Goal: Information Seeking & Learning: Learn about a topic

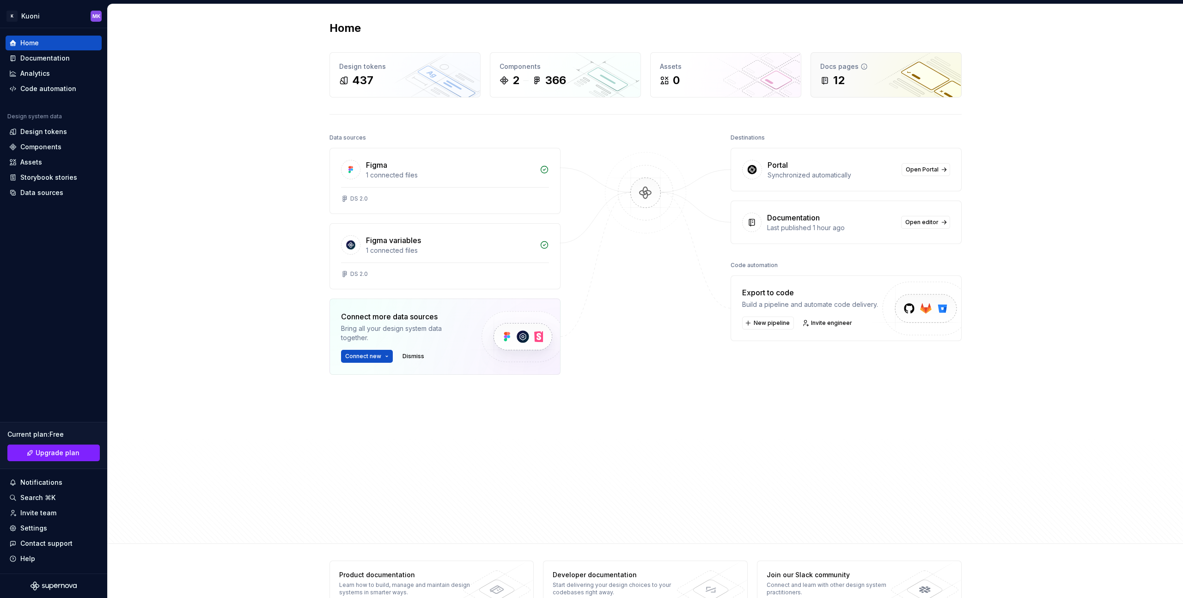
click at [861, 81] on div "12" at bounding box center [886, 80] width 132 height 15
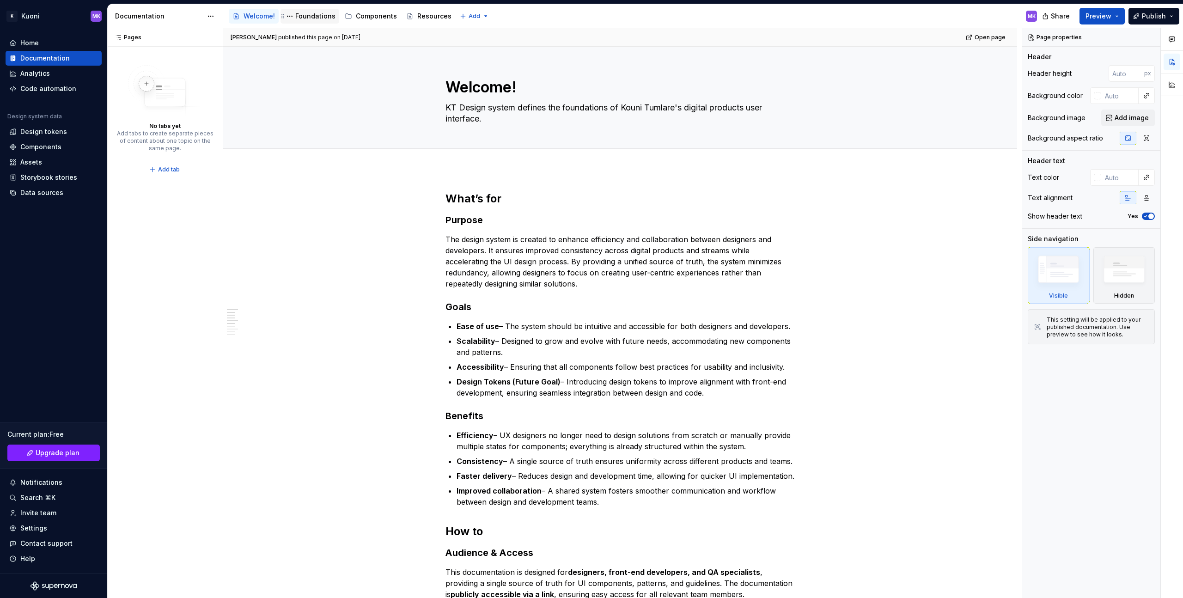
click at [307, 15] on div "Foundations" at bounding box center [315, 16] width 40 height 9
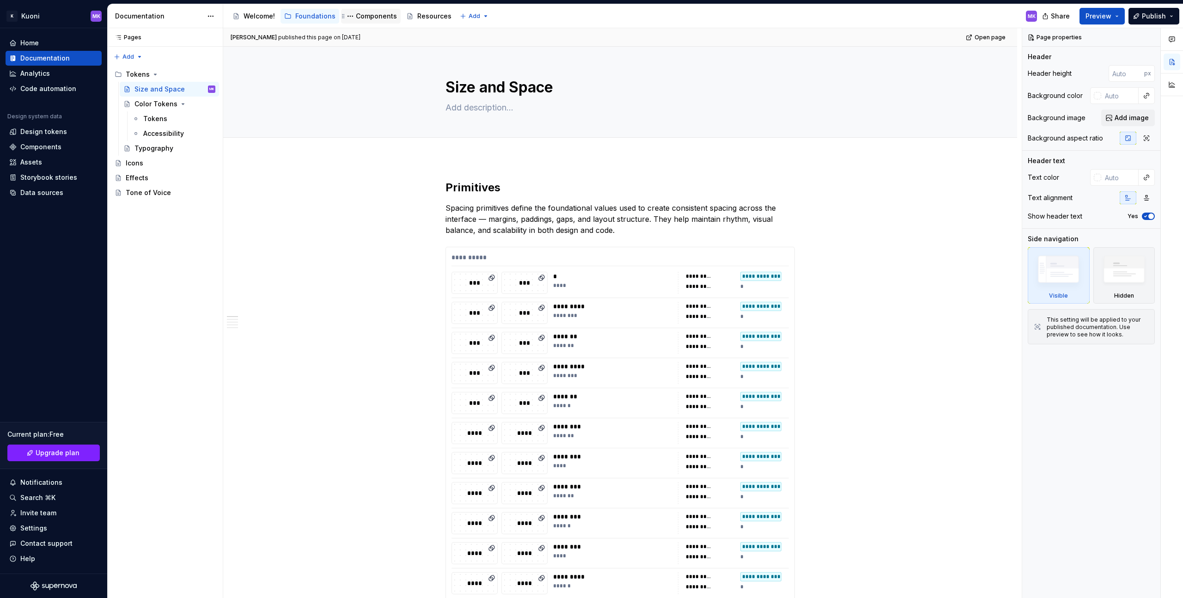
click at [379, 20] on div "Components" at bounding box center [376, 16] width 41 height 9
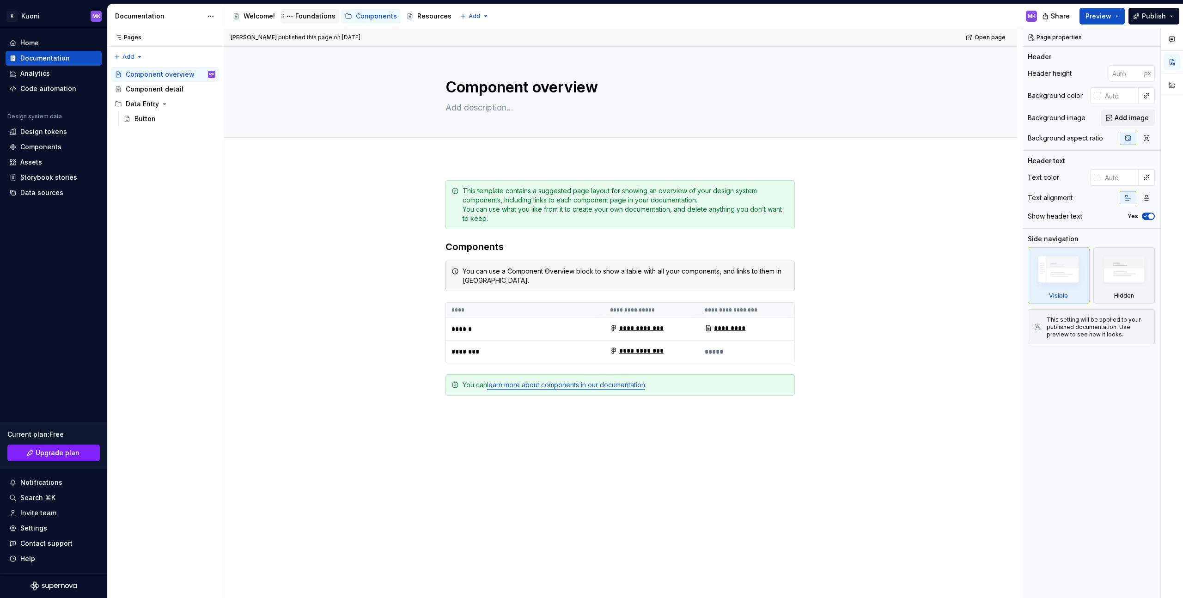
click at [302, 12] on div "Foundations" at bounding box center [315, 16] width 40 height 9
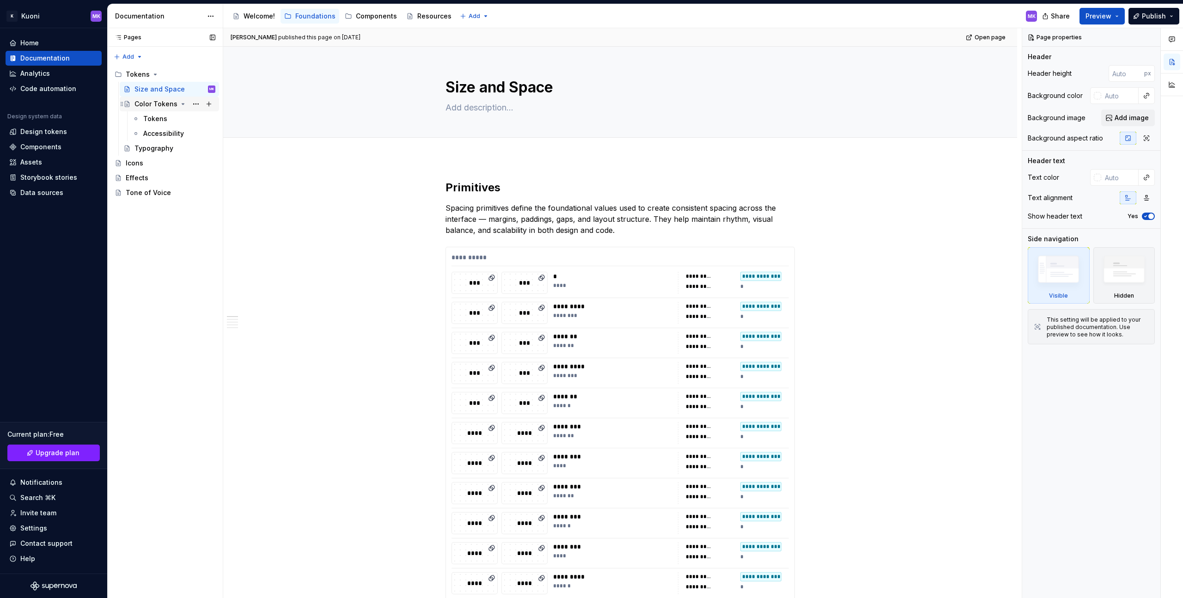
click at [162, 102] on div "Color Tokens" at bounding box center [155, 103] width 43 height 9
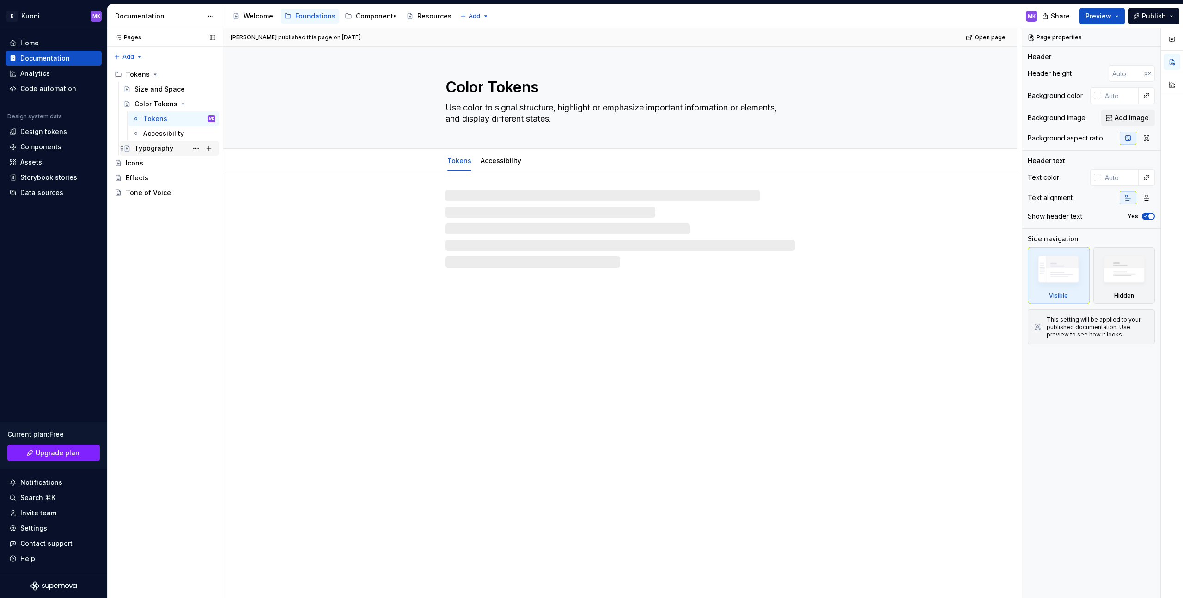
click at [157, 152] on div "Typography" at bounding box center [153, 148] width 39 height 9
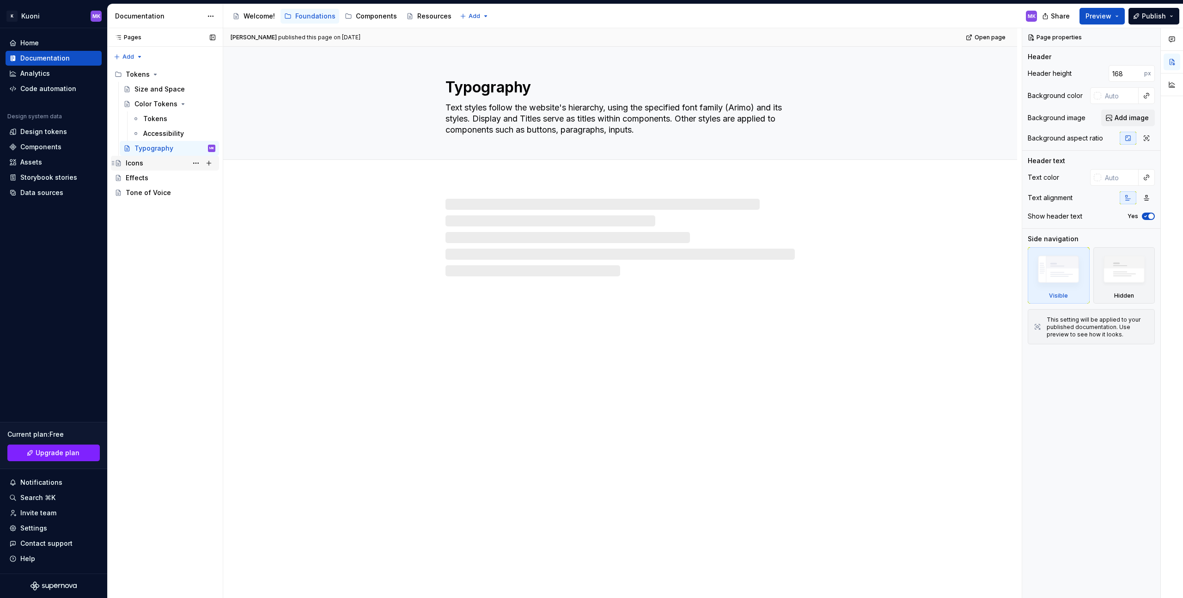
click at [152, 167] on div "Icons" at bounding box center [171, 163] width 90 height 13
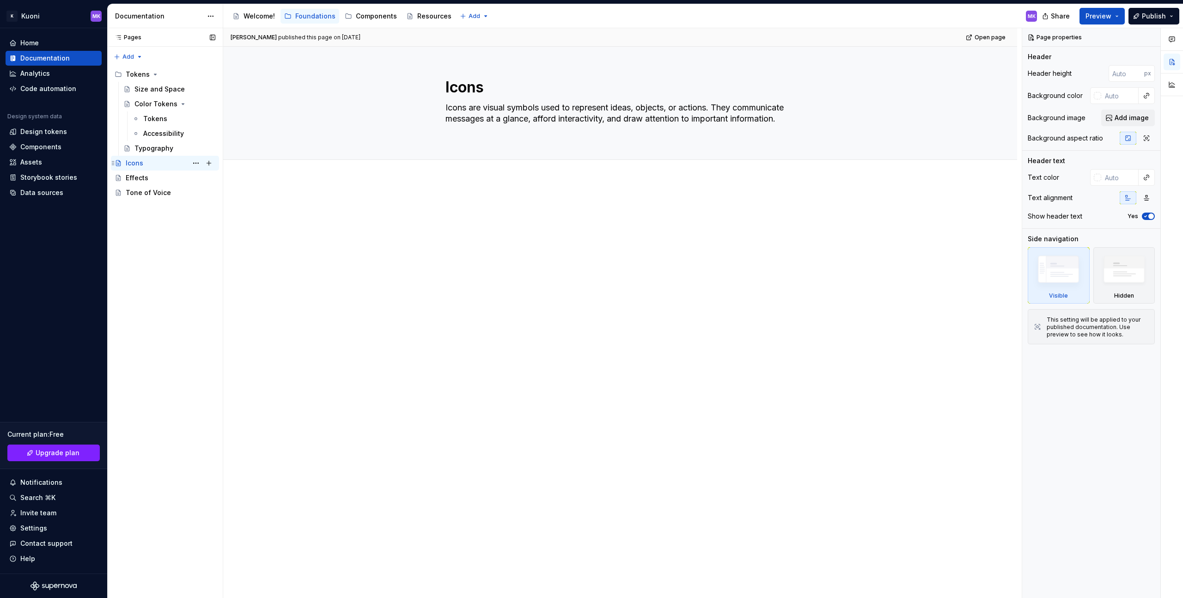
click at [152, 165] on div "Icons MK" at bounding box center [171, 163] width 90 height 13
click at [152, 176] on div "Effects" at bounding box center [171, 177] width 90 height 13
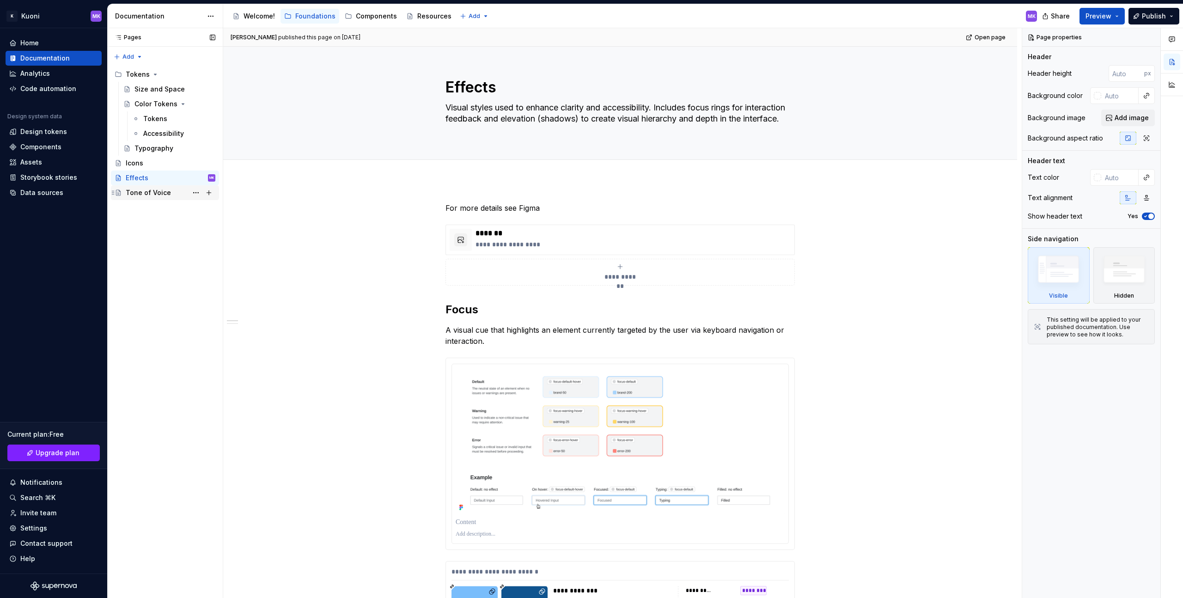
click at [152, 185] on div "Tone of Voice" at bounding box center [165, 192] width 108 height 15
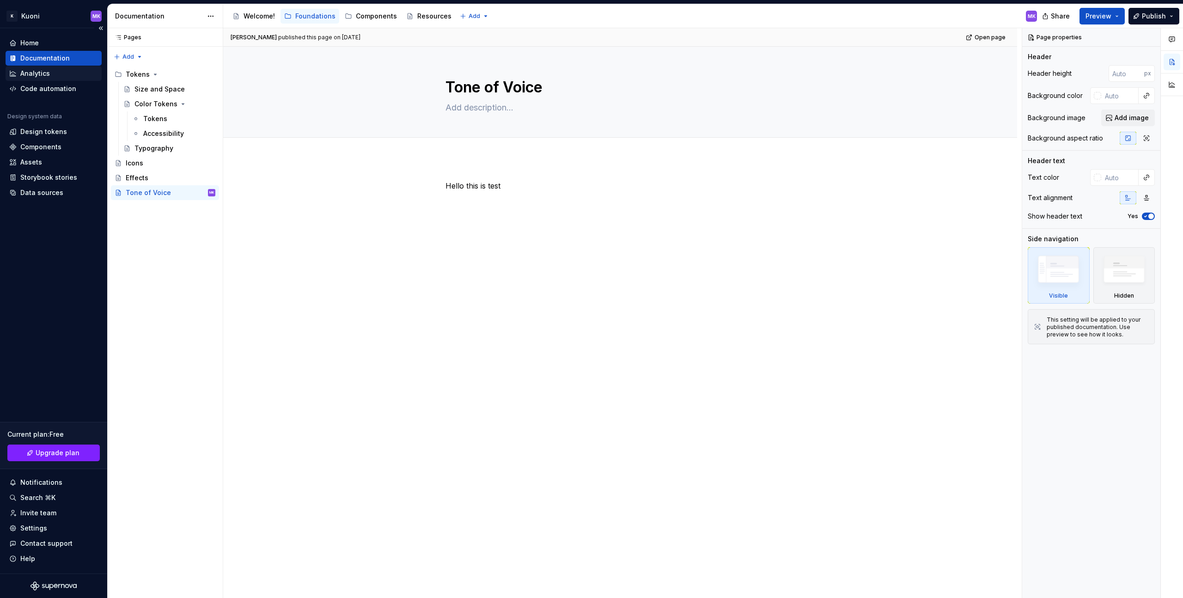
click at [61, 75] on div "Analytics" at bounding box center [53, 73] width 89 height 9
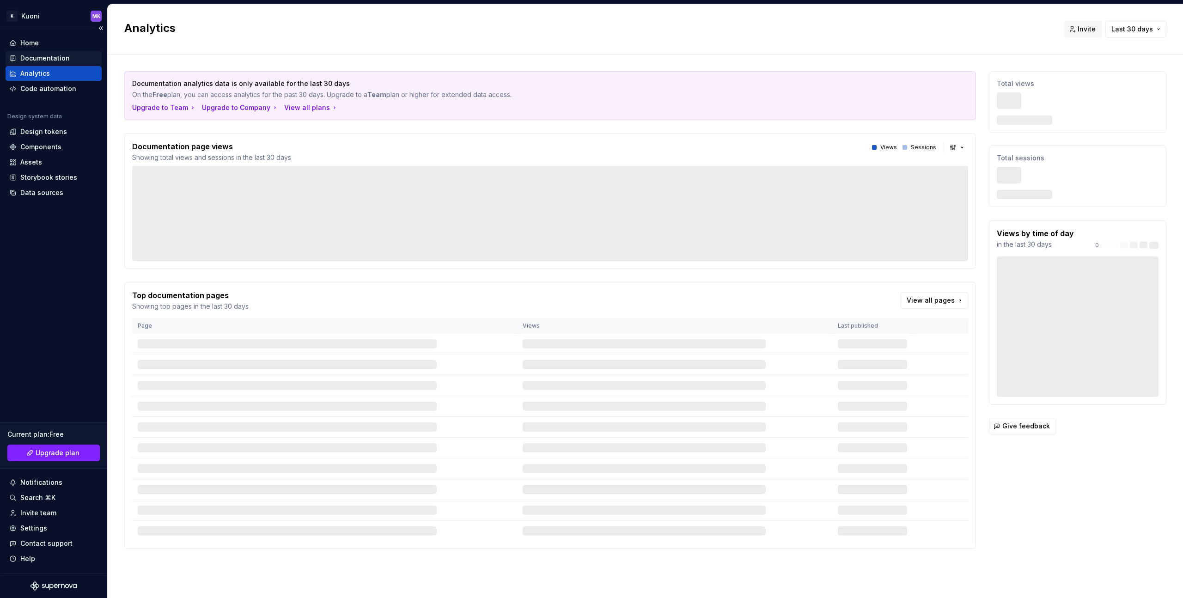
click at [64, 61] on div "Documentation" at bounding box center [44, 58] width 49 height 9
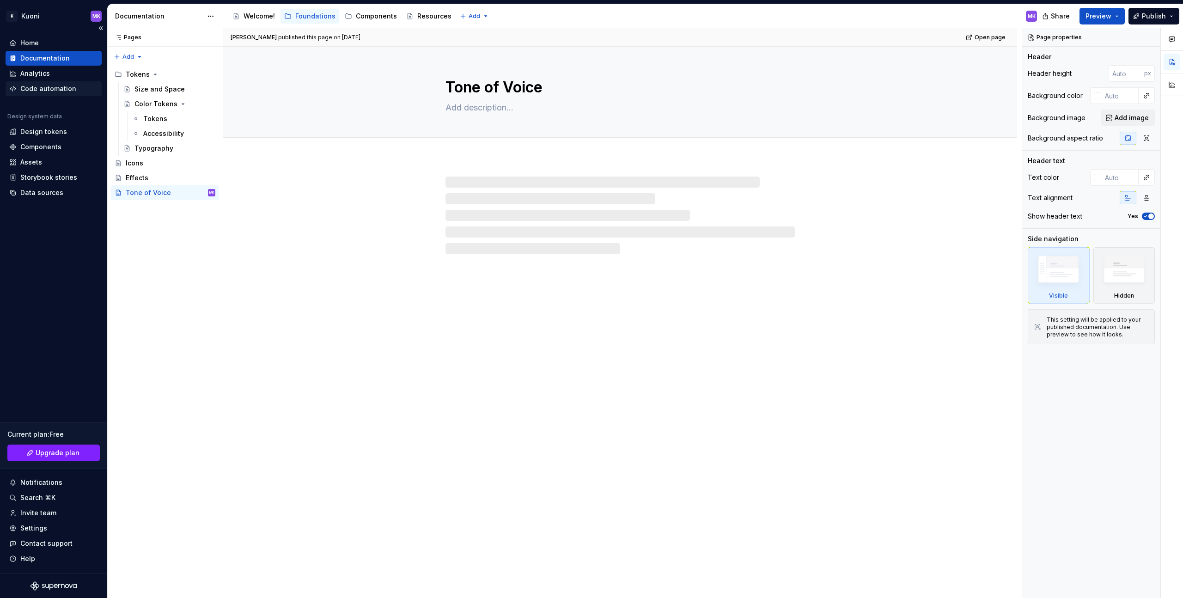
type textarea "*"
click at [63, 87] on div "Code automation" at bounding box center [48, 88] width 56 height 9
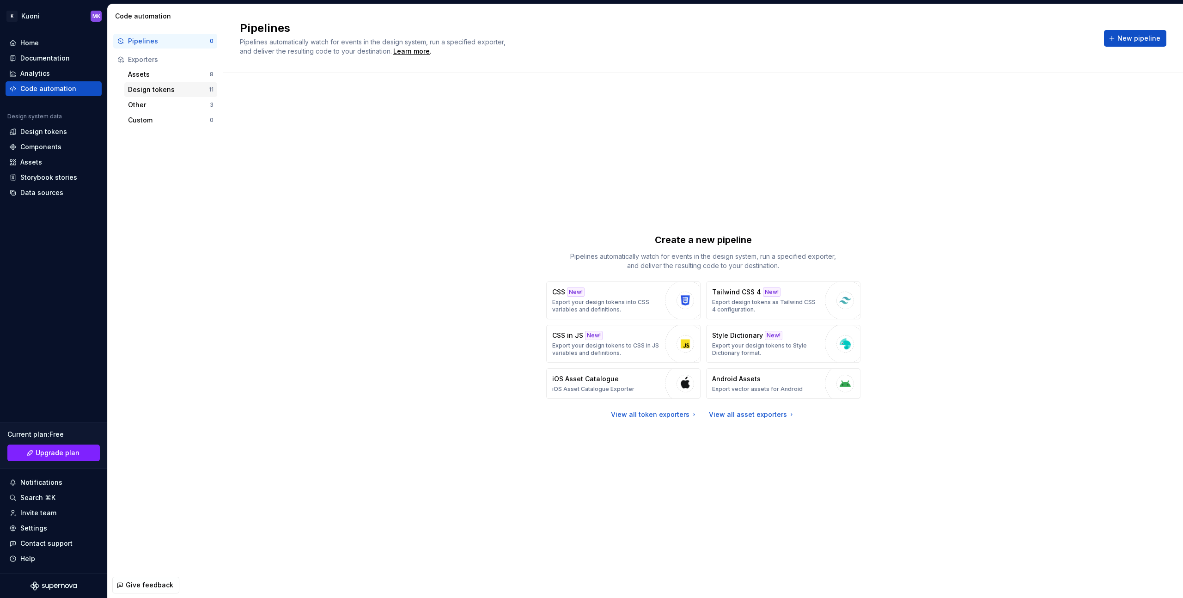
click at [145, 88] on div "Design tokens" at bounding box center [168, 89] width 81 height 9
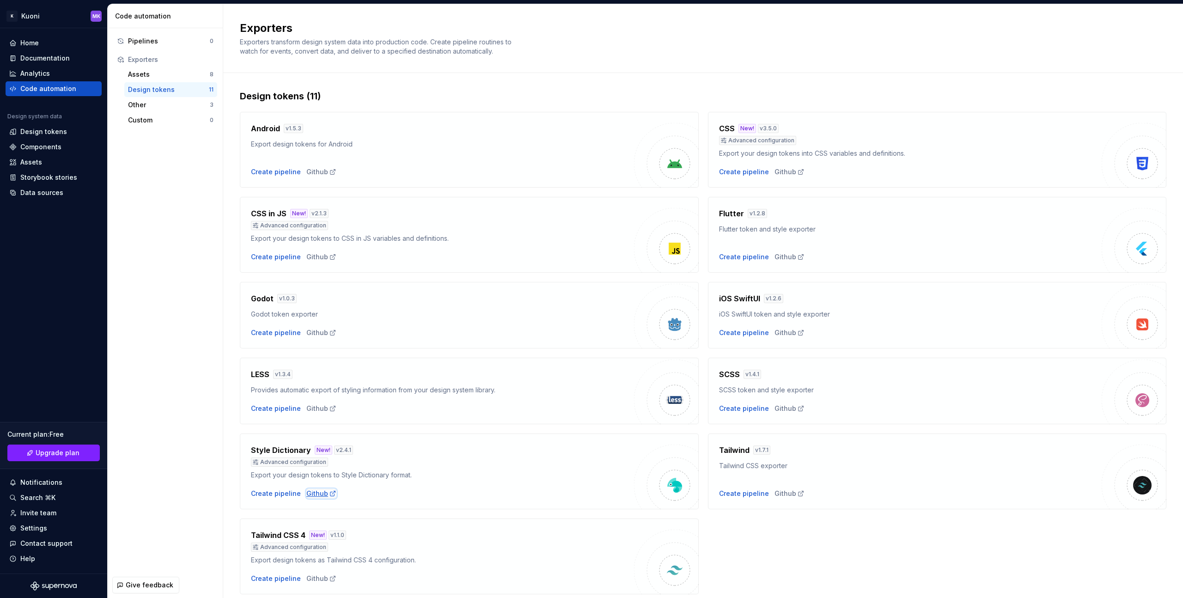
click at [316, 495] on div "Github" at bounding box center [321, 493] width 30 height 9
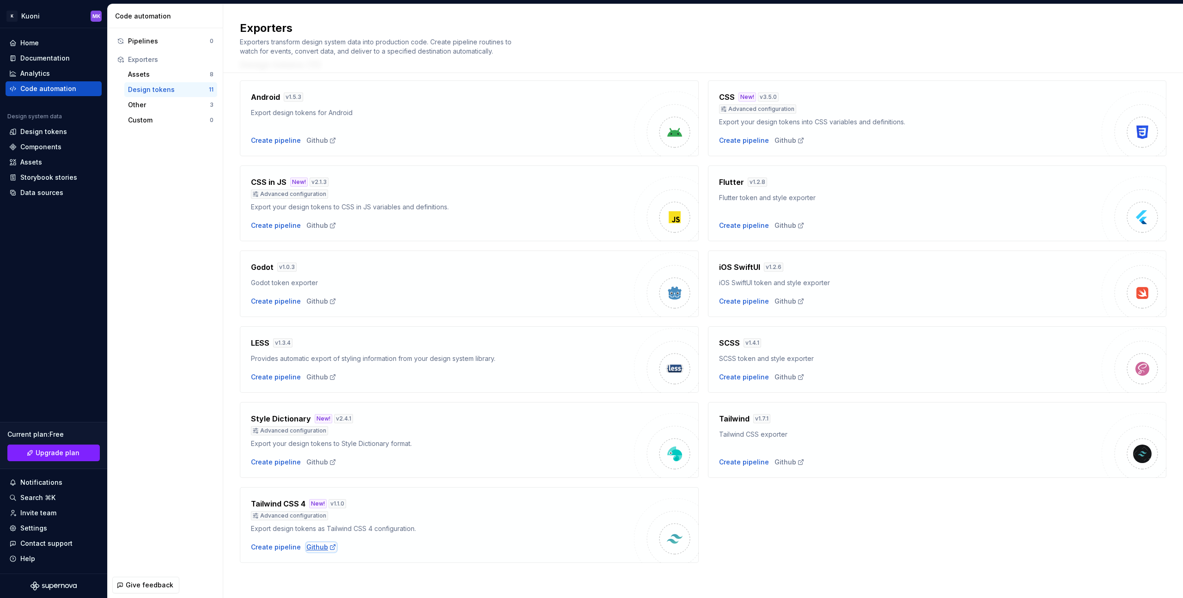
click at [318, 548] on div "Github" at bounding box center [321, 546] width 30 height 9
click at [201, 103] on div "Other" at bounding box center [169, 104] width 82 height 9
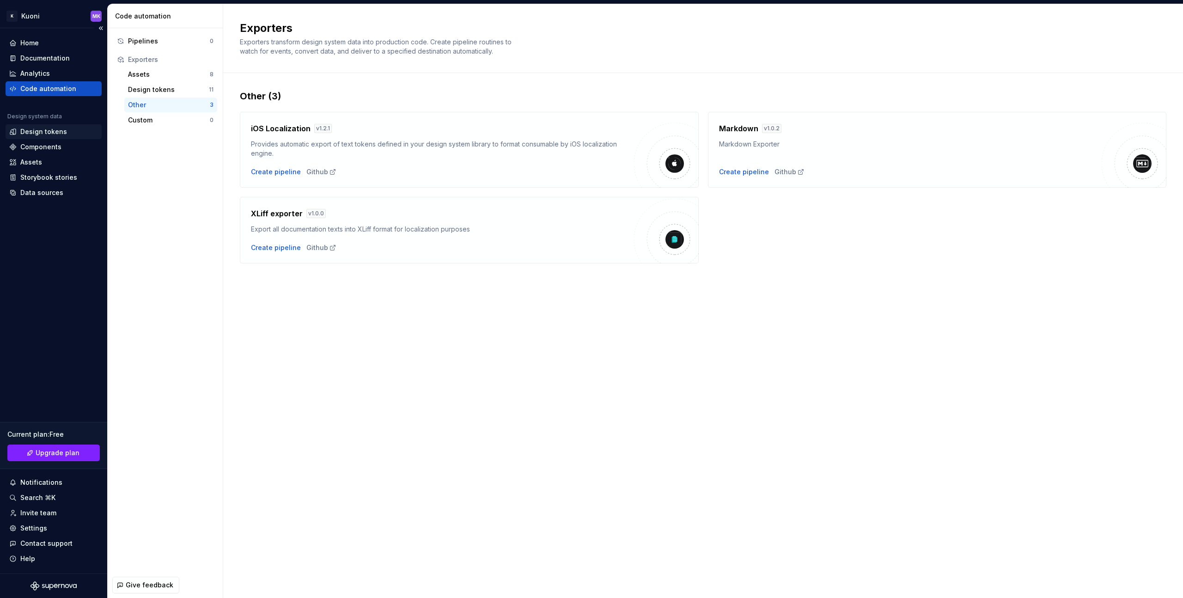
click at [76, 136] on div "Design tokens" at bounding box center [53, 131] width 89 height 9
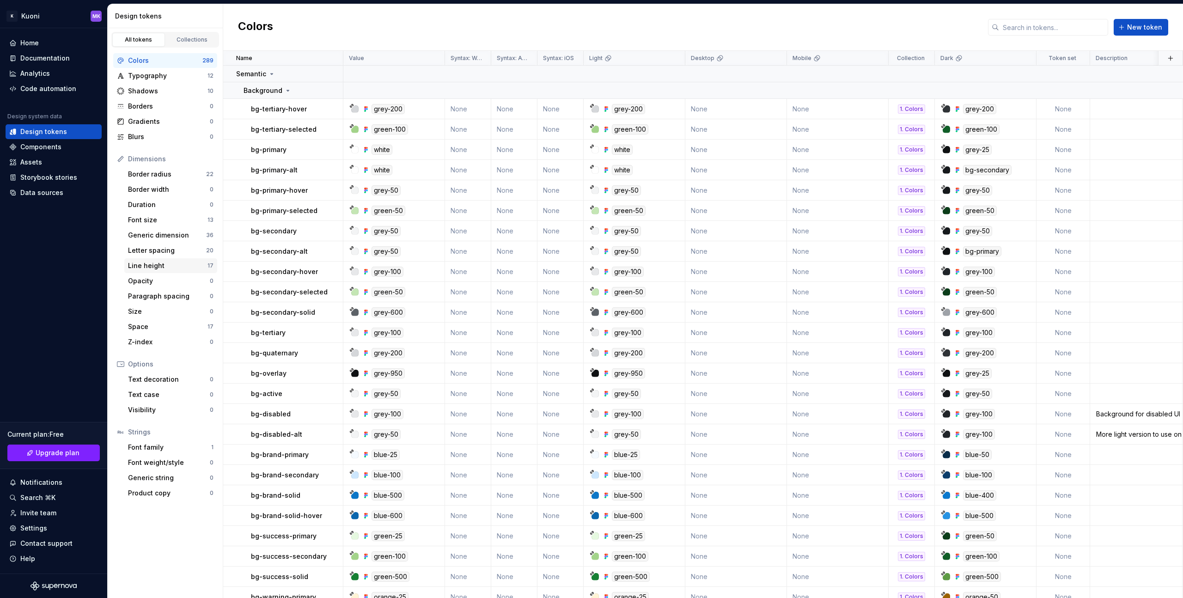
click at [170, 262] on div "Line height" at bounding box center [167, 265] width 79 height 9
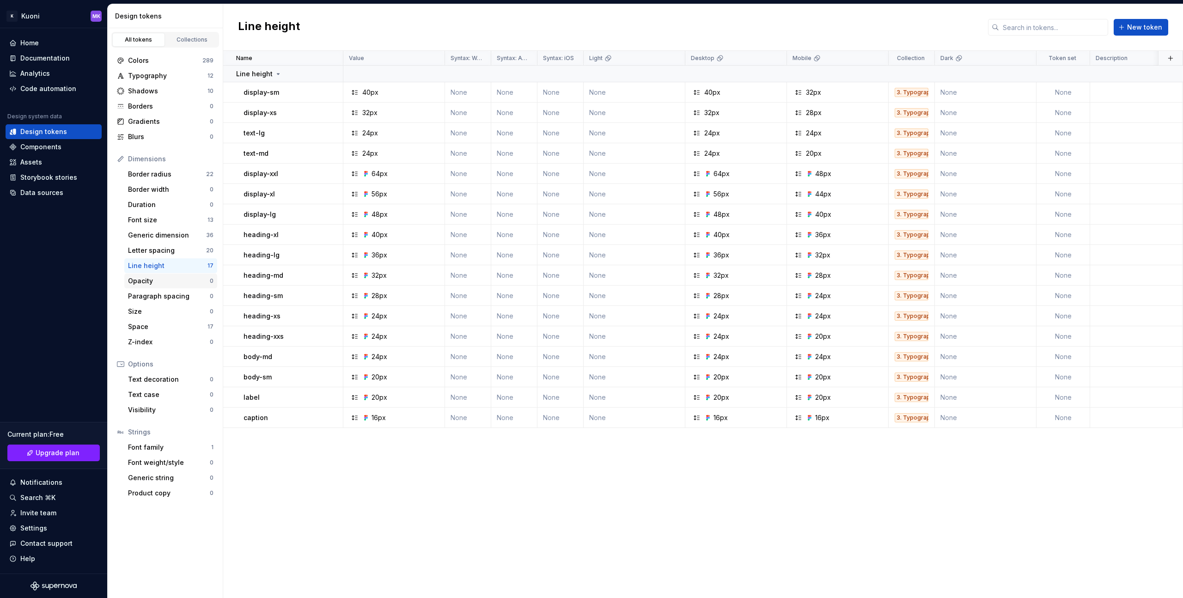
click at [165, 280] on div "Opacity" at bounding box center [169, 280] width 82 height 9
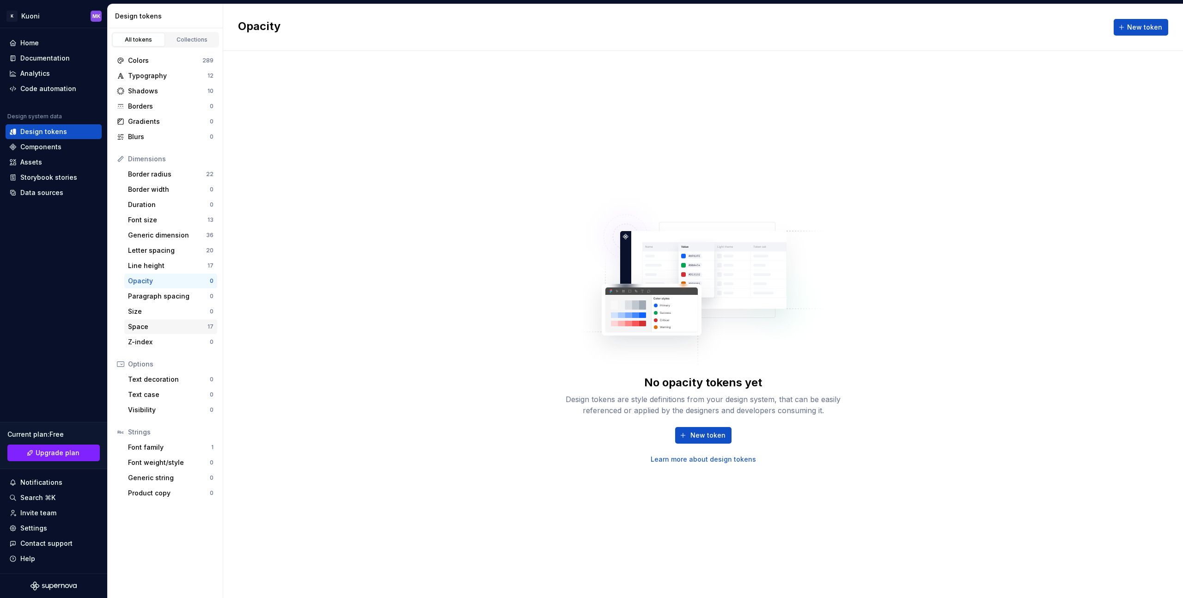
click at [167, 322] on div "Space" at bounding box center [167, 326] width 79 height 9
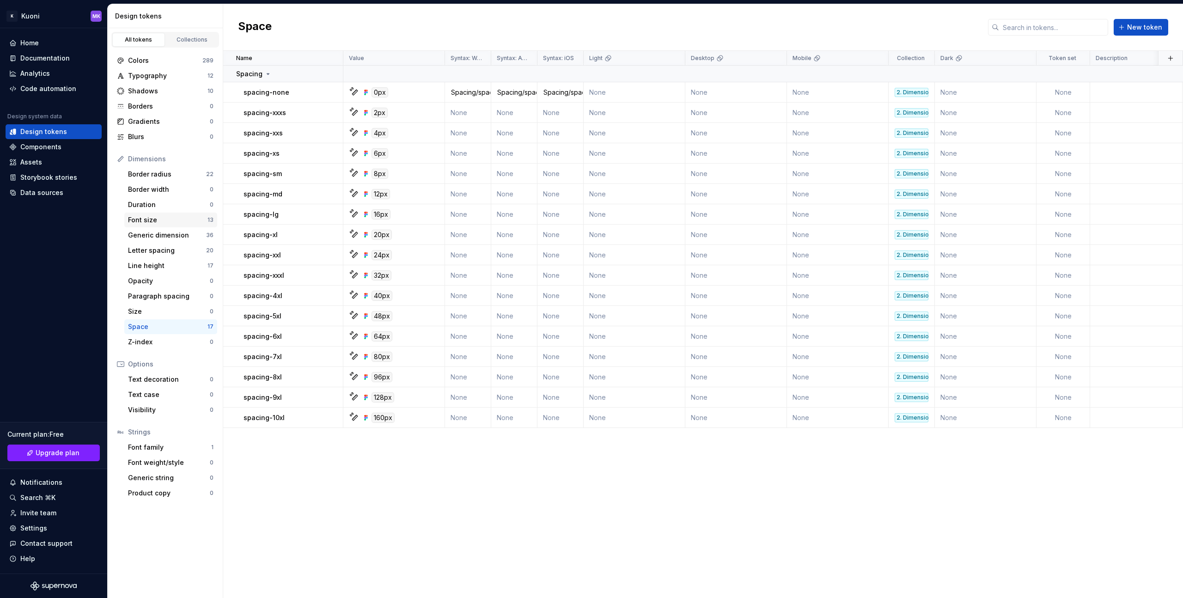
click at [176, 220] on div "Font size" at bounding box center [167, 219] width 79 height 9
